Goal: Transaction & Acquisition: Download file/media

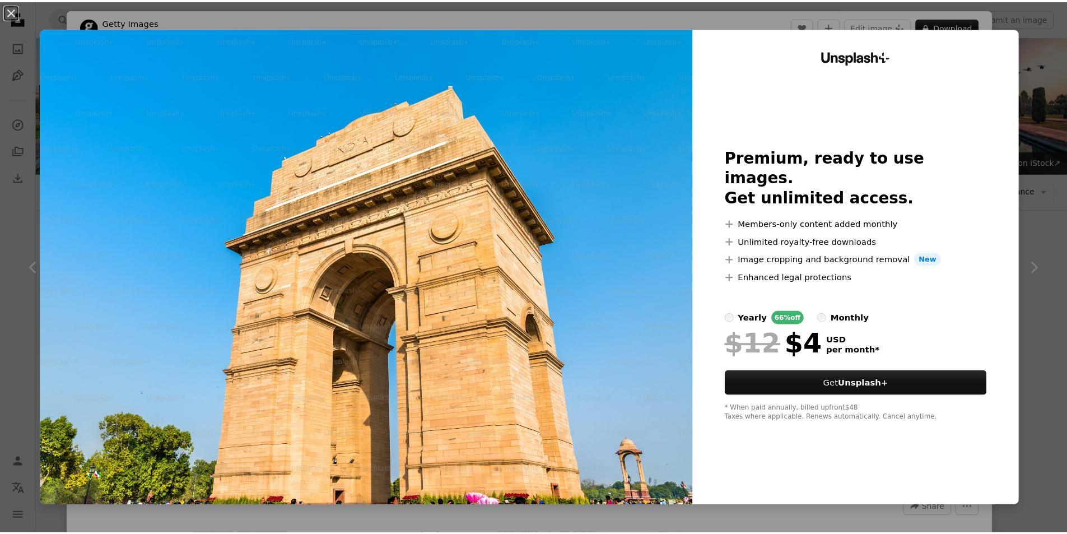
scroll to position [1233, 0]
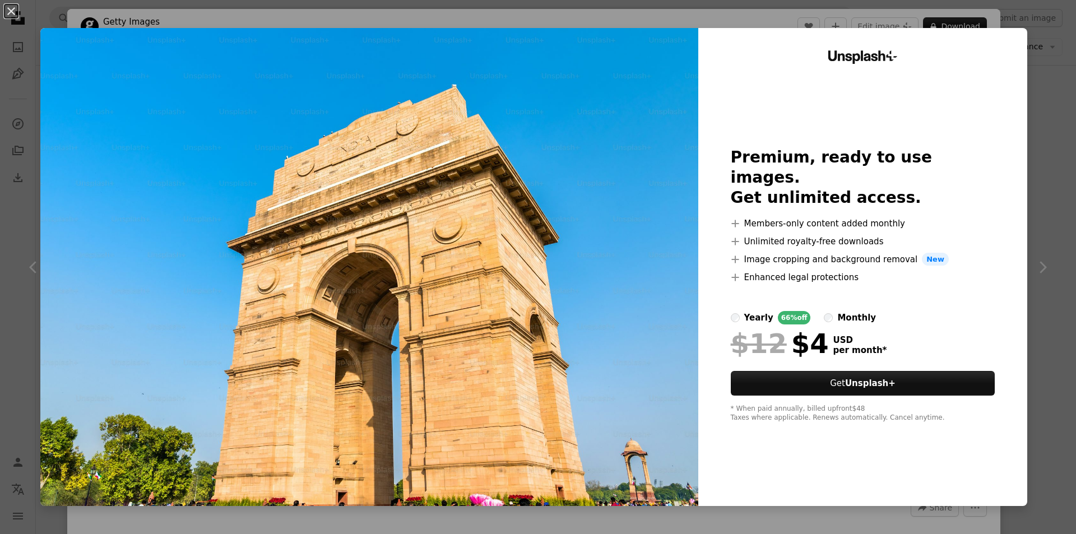
click at [0, 389] on div "An X shape Unsplash+ Premium, ready to use images. Get unlimited access. A plus…" at bounding box center [538, 267] width 1076 height 534
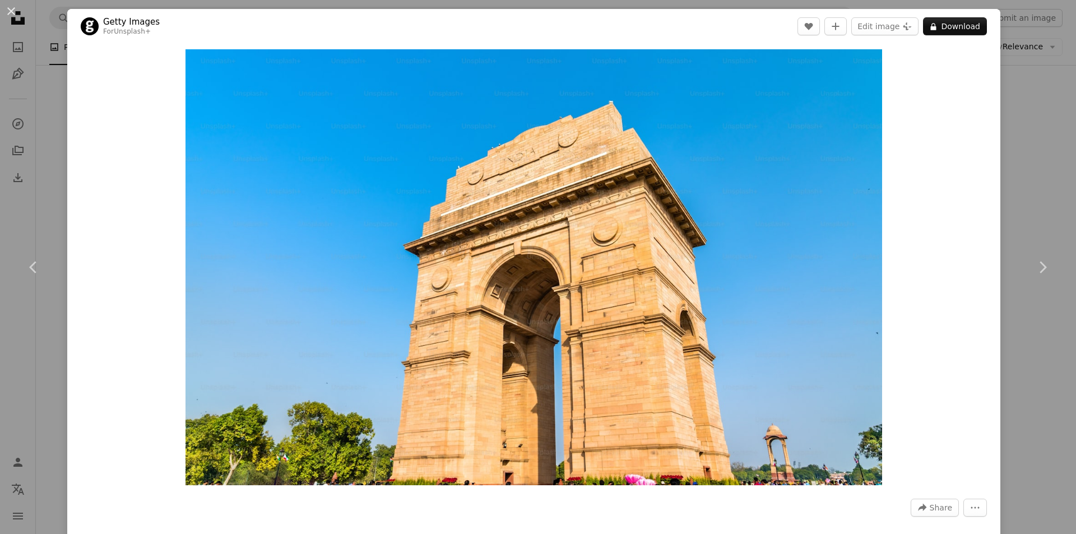
drag, startPoint x: 599, startPoint y: 285, endPoint x: 28, endPoint y: 346, distance: 574.3
click at [28, 346] on div "An X shape Chevron left Chevron right Getty Images For Unsplash+ A heart A plus…" at bounding box center [538, 267] width 1076 height 534
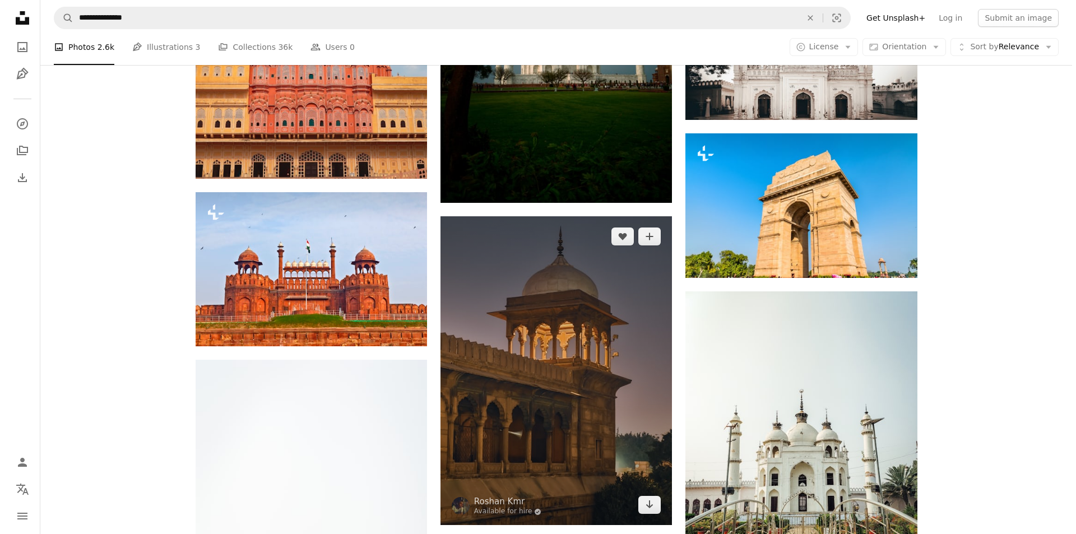
scroll to position [1681, 0]
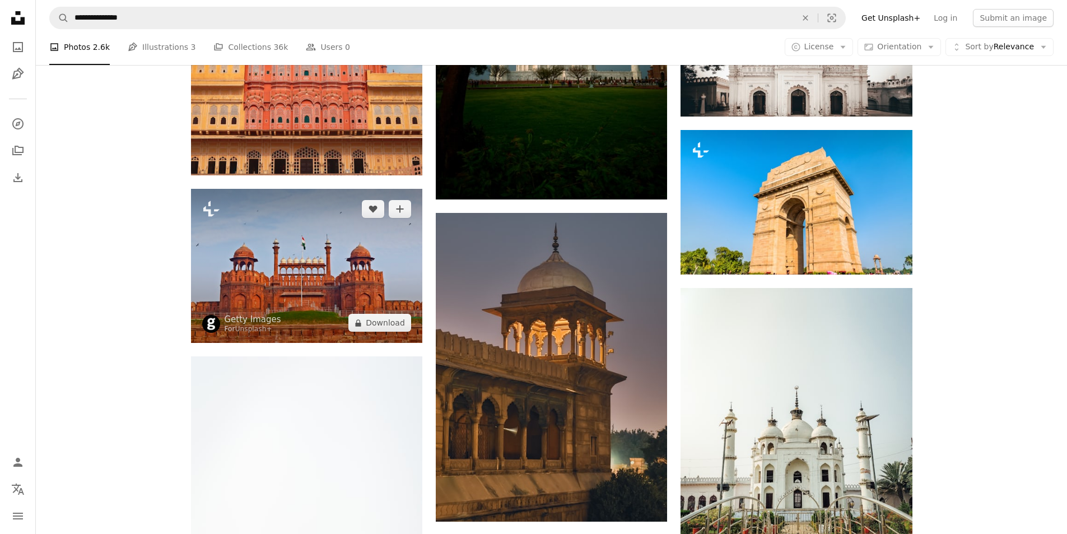
click at [295, 189] on img at bounding box center [306, 266] width 231 height 154
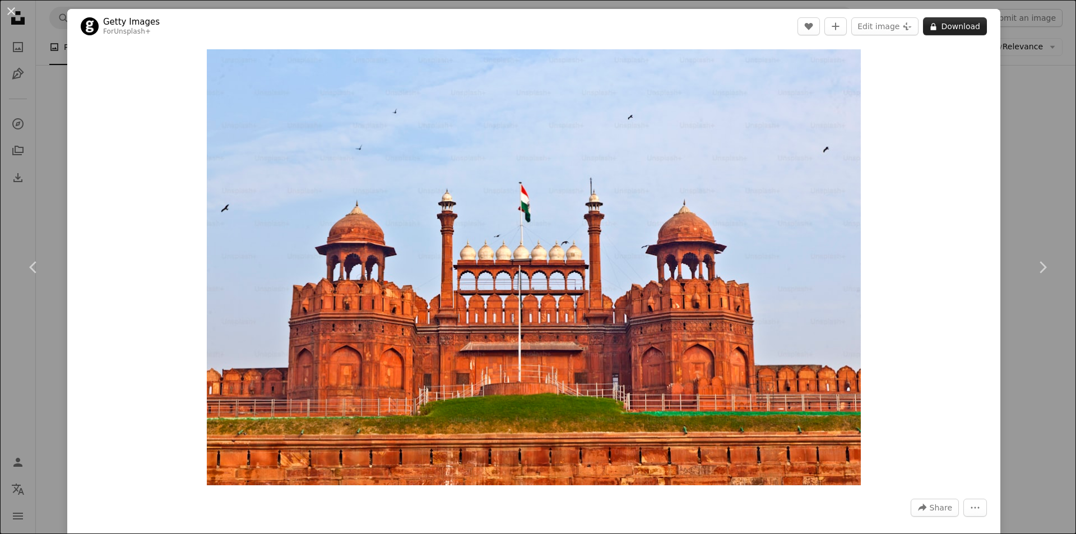
click at [955, 22] on button "A lock Download" at bounding box center [955, 26] width 64 height 18
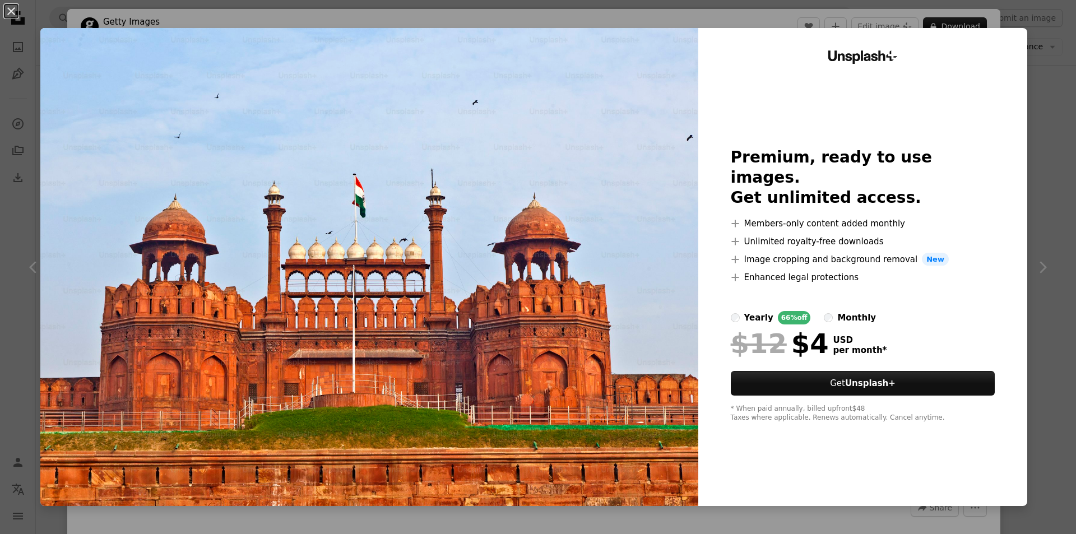
click at [1028, 110] on div "An X shape Unsplash+ Premium, ready to use images. Get unlimited access. A plus…" at bounding box center [538, 267] width 1076 height 534
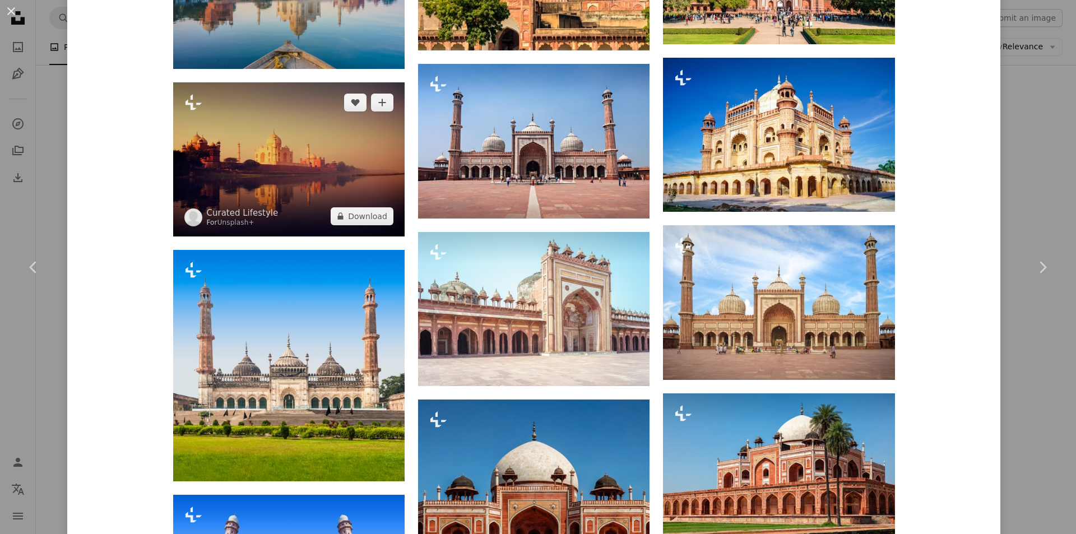
scroll to position [1625, 0]
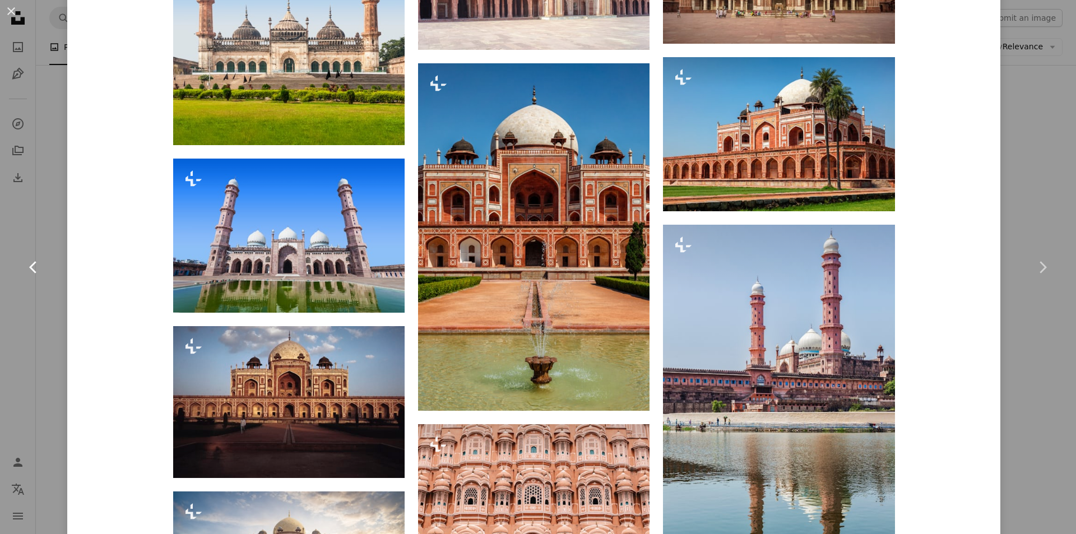
click at [49, 233] on link "Chevron left" at bounding box center [33, 267] width 67 height 108
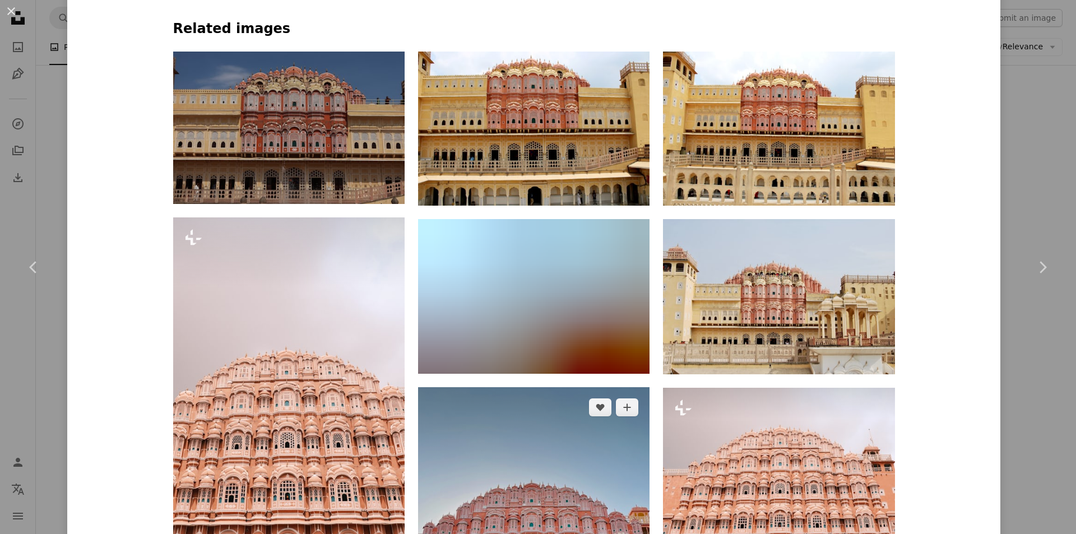
scroll to position [953, 0]
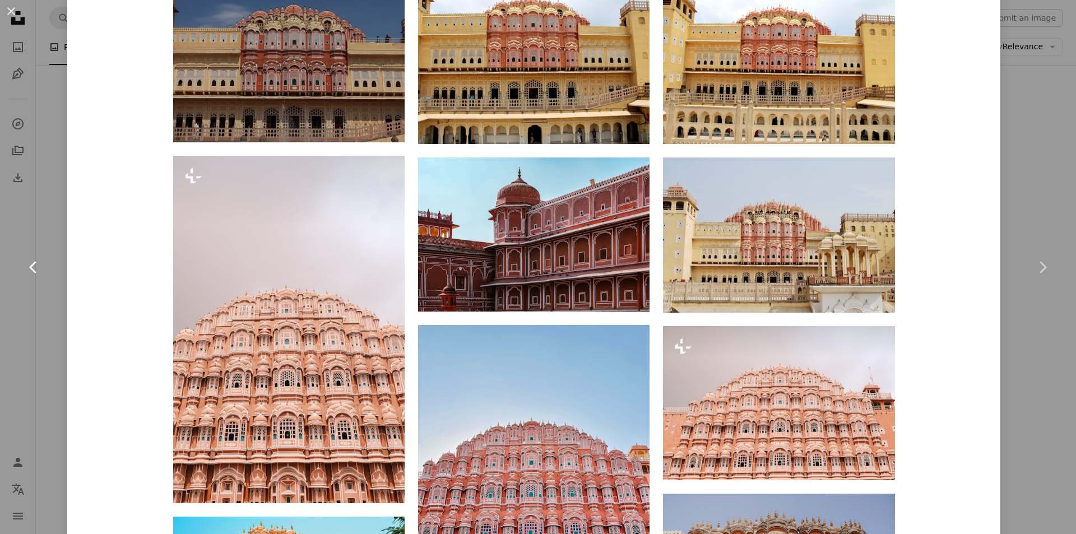
click at [41, 259] on icon "Chevron left" at bounding box center [34, 267] width 18 height 18
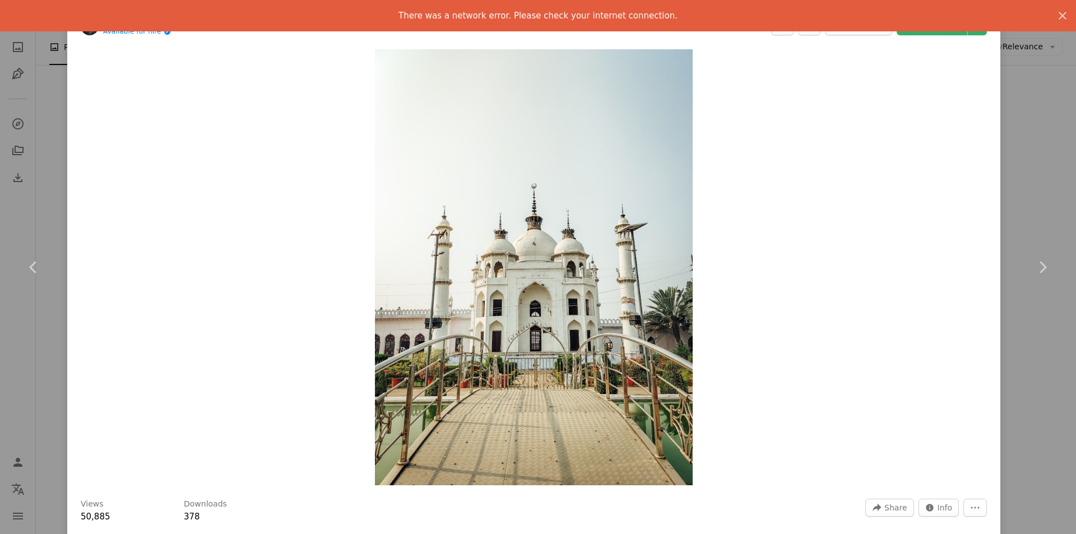
click at [44, 75] on div "An X shape Chevron left Chevron right There was a network error. Please check y…" at bounding box center [538, 267] width 1076 height 534
